Goal: Find specific page/section: Find specific page/section

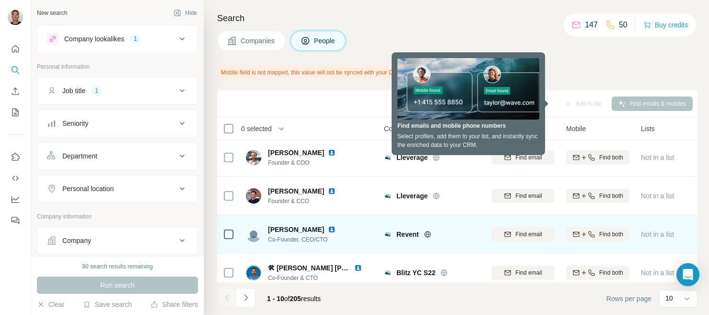
scroll to position [244, 0]
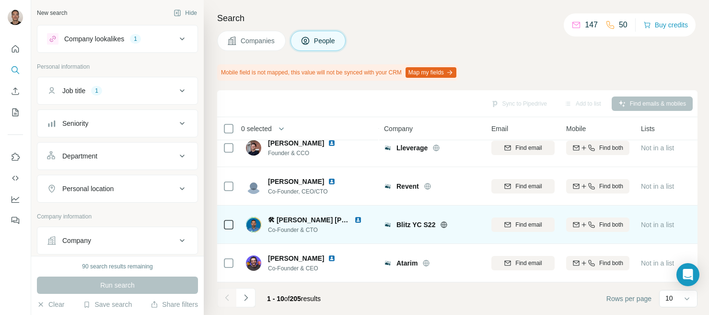
click at [354, 217] on img at bounding box center [358, 220] width 8 height 8
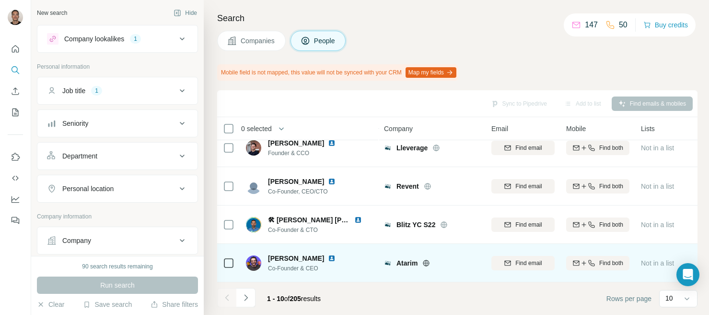
click at [328, 256] on img at bounding box center [332, 258] width 8 height 8
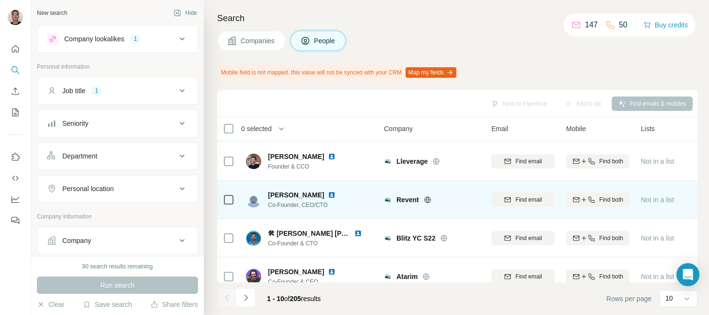
scroll to position [247, 0]
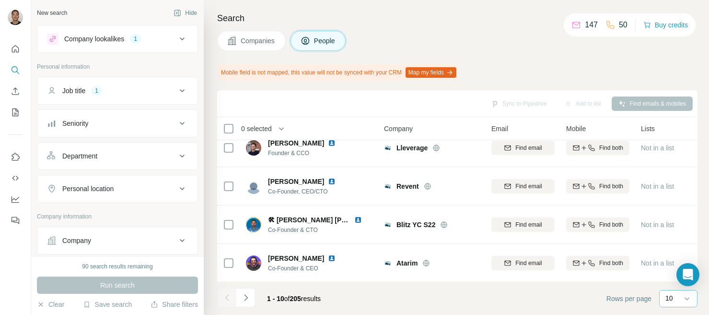
click at [677, 294] on div "10" at bounding box center [678, 298] width 24 height 10
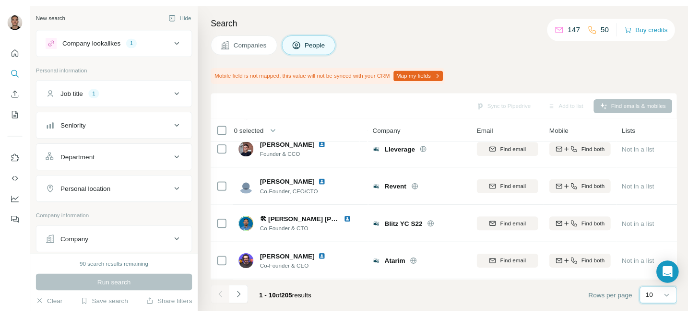
scroll to position [0, 0]
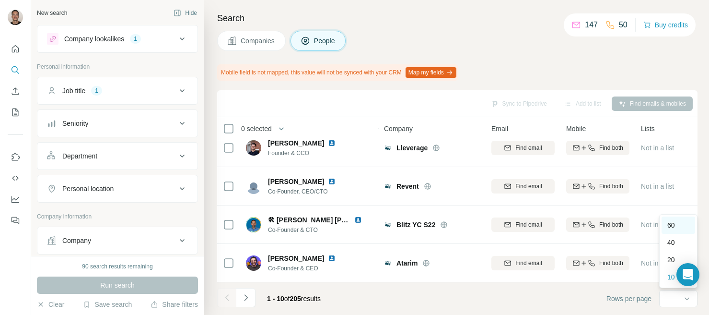
click at [670, 223] on p "60" at bounding box center [672, 225] width 8 height 10
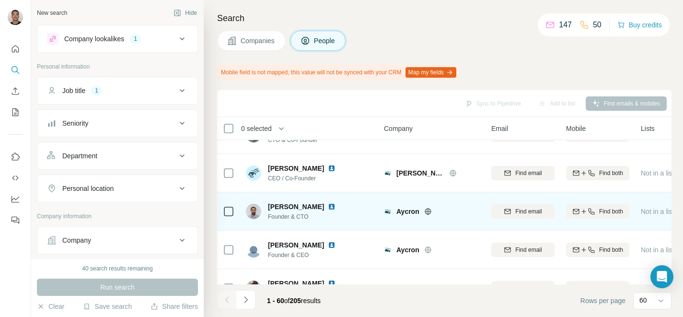
scroll to position [679, 0]
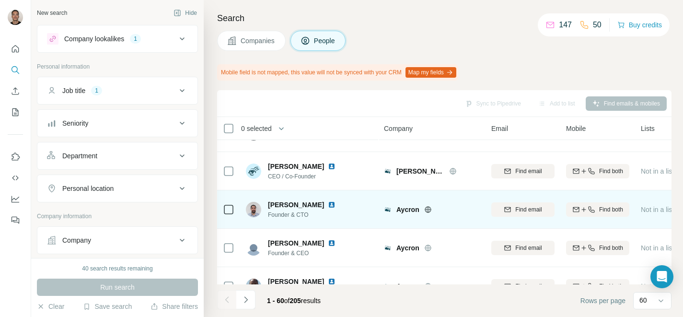
click at [336, 203] on img at bounding box center [332, 205] width 8 height 8
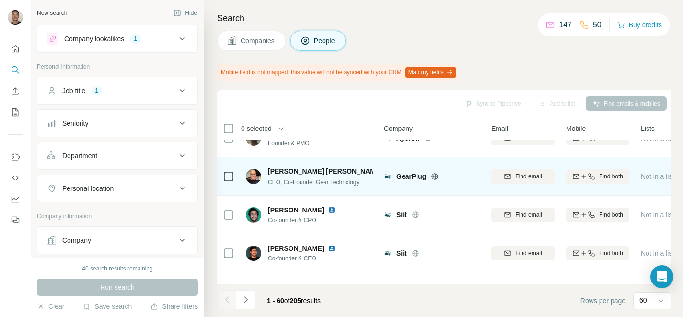
scroll to position [828, 0]
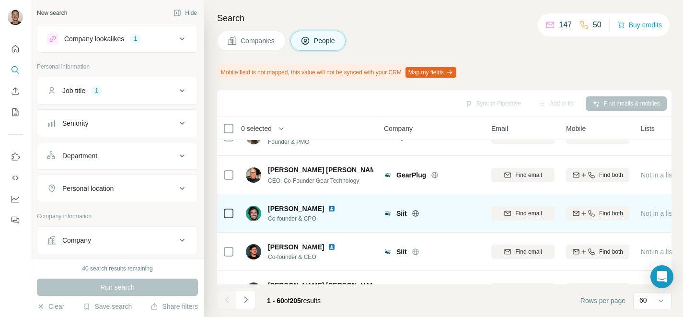
click at [335, 208] on img at bounding box center [332, 209] width 8 height 8
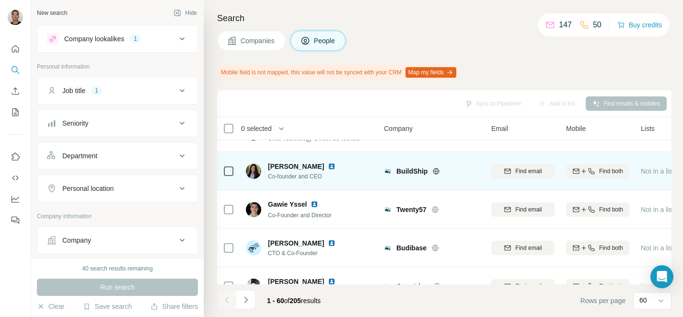
scroll to position [1179, 0]
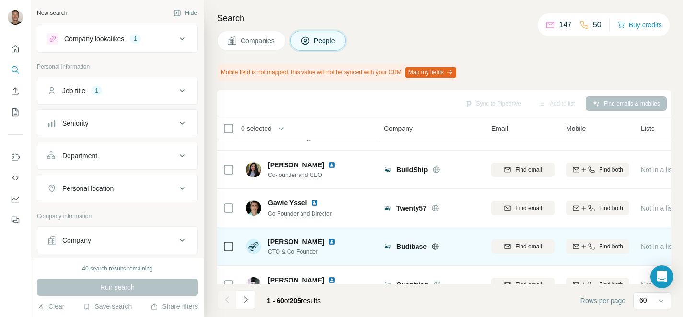
click at [336, 241] on img at bounding box center [332, 242] width 8 height 8
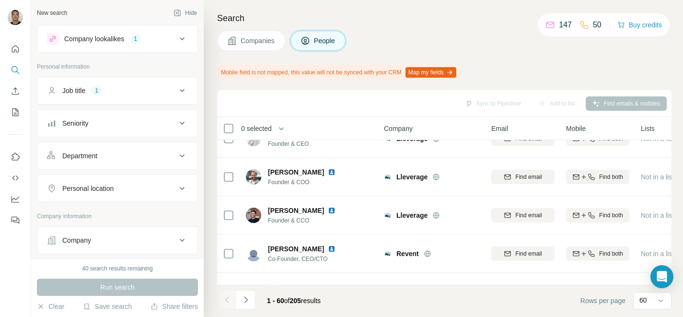
scroll to position [0, 0]
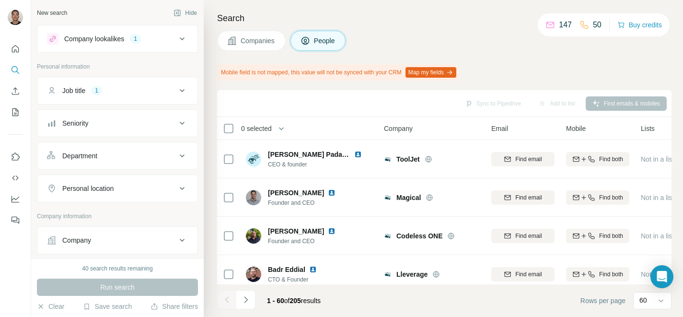
click at [559, 24] on p "147" at bounding box center [565, 25] width 13 height 12
click at [546, 23] on icon at bounding box center [551, 25] width 10 height 10
click at [14, 198] on icon "Dashboard" at bounding box center [16, 199] width 10 height 10
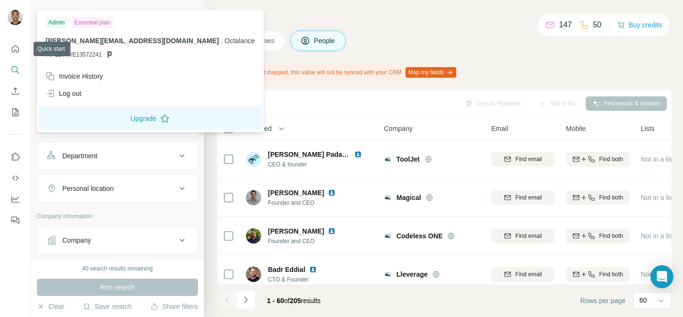
click at [16, 15] on img at bounding box center [15, 17] width 15 height 15
click at [13, 47] on icon "Quick start" at bounding box center [15, 48] width 7 height 7
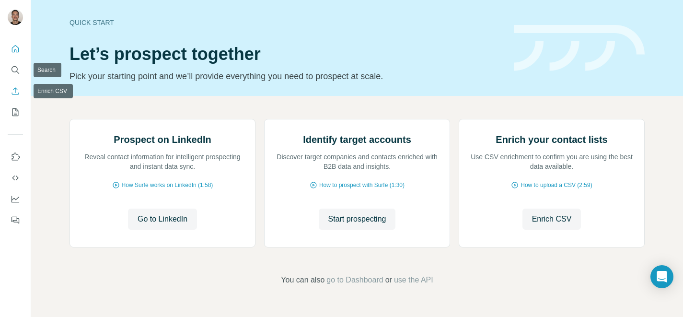
click at [11, 87] on icon "Enrich CSV" at bounding box center [16, 91] width 10 height 10
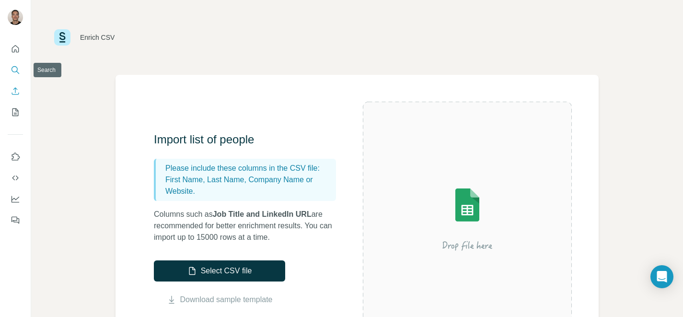
click at [16, 66] on icon "Search" at bounding box center [16, 70] width 10 height 10
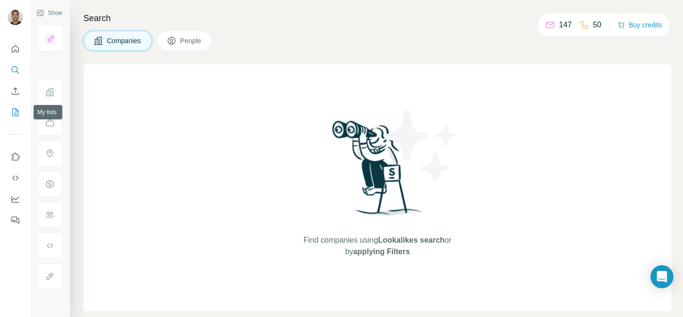
click at [14, 109] on icon "My lists" at bounding box center [16, 112] width 10 height 10
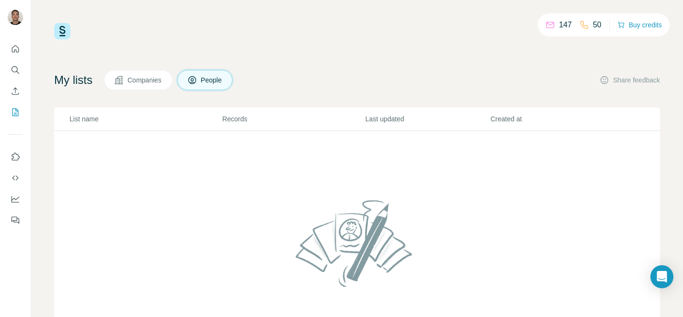
click at [23, 157] on button "Use Surfe on LinkedIn" at bounding box center [15, 156] width 15 height 17
click at [14, 198] on icon "Dashboard" at bounding box center [16, 199] width 8 height 4
